Goal: Task Accomplishment & Management: Use online tool/utility

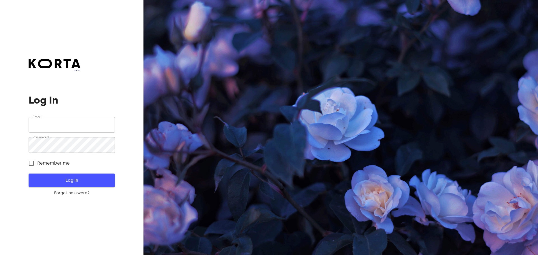
type input "[EMAIL_ADDRESS][DOMAIN_NAME]"
click at [92, 179] on span "Log In" at bounding box center [72, 180] width 68 height 7
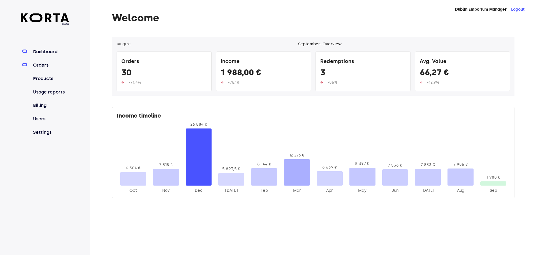
click at [50, 63] on link "Orders" at bounding box center [50, 65] width 37 height 7
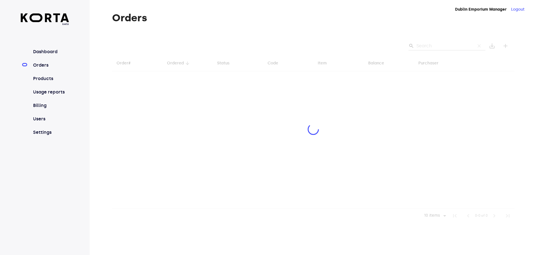
click at [430, 44] on div at bounding box center [313, 130] width 402 height 186
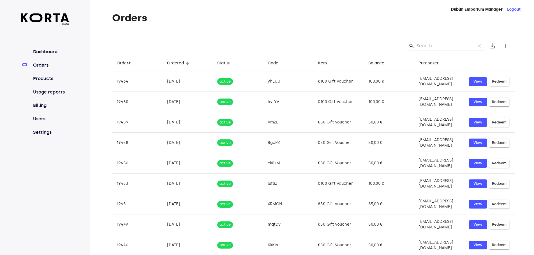
click at [427, 45] on input "Search" at bounding box center [443, 45] width 54 height 9
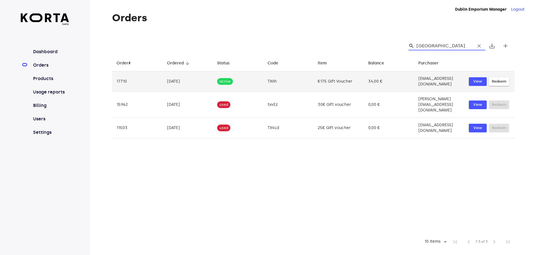
type input "[GEOGRAPHIC_DATA]"
click at [497, 80] on span "Redeem" at bounding box center [499, 81] width 15 height 6
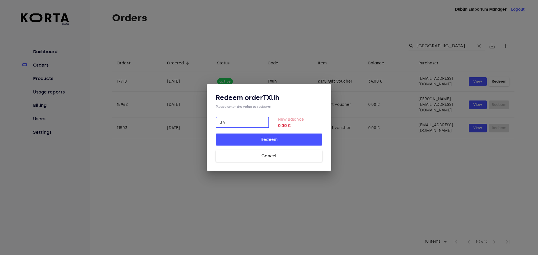
type input "34"
click at [302, 143] on span "Redeem" at bounding box center [269, 139] width 89 height 7
